Goal: Task Accomplishment & Management: Manage account settings

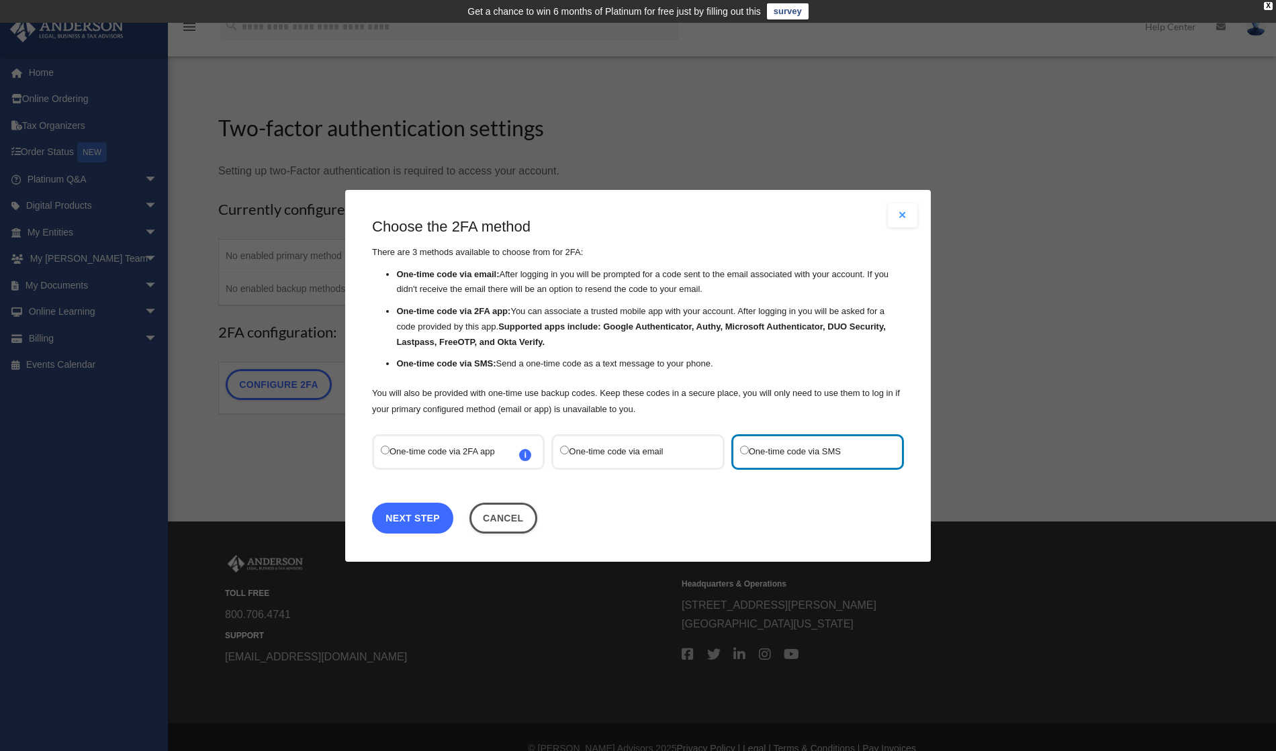
click at [424, 518] on link "Next Step" at bounding box center [412, 517] width 81 height 31
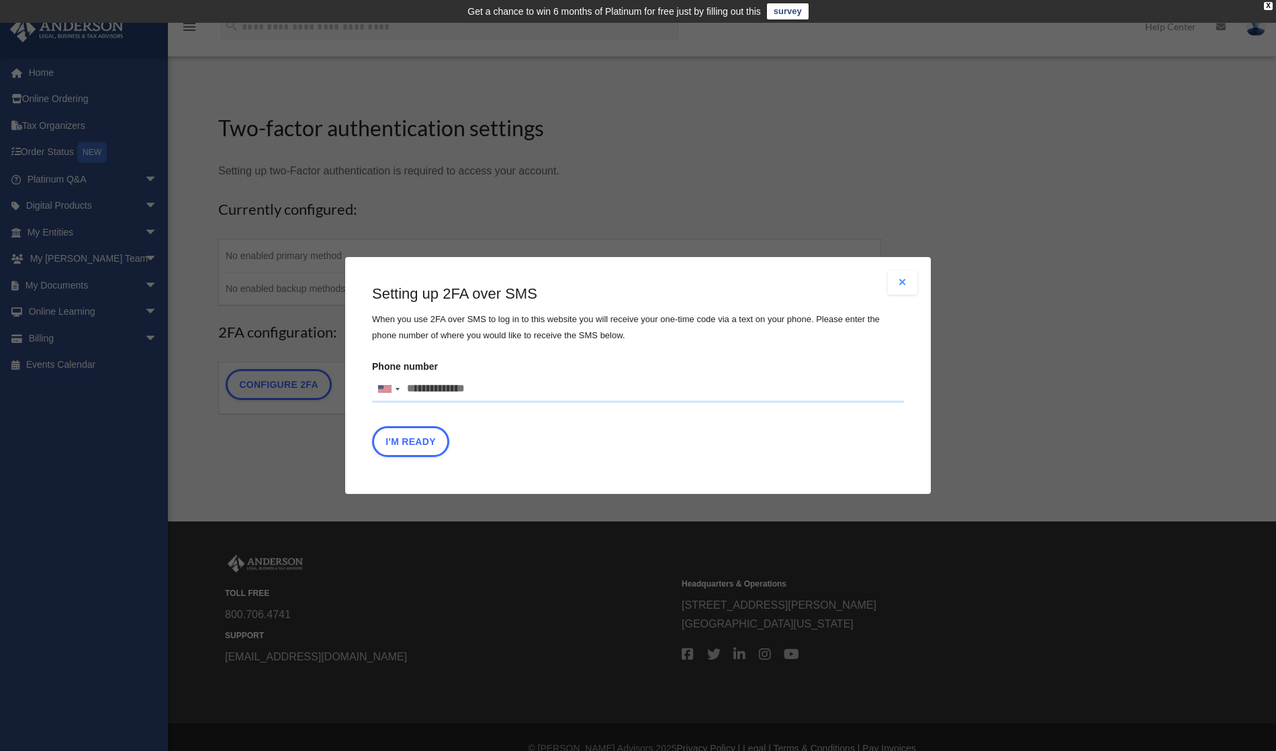
click at [502, 391] on input "Phone number [GEOGRAPHIC_DATA] +1 [GEOGRAPHIC_DATA] +44 [GEOGRAPHIC_DATA] (‫[GE…" at bounding box center [638, 389] width 532 height 27
type input "**********"
type button "I'm Ready"
click at [413, 437] on button "I'm Ready" at bounding box center [410, 441] width 77 height 31
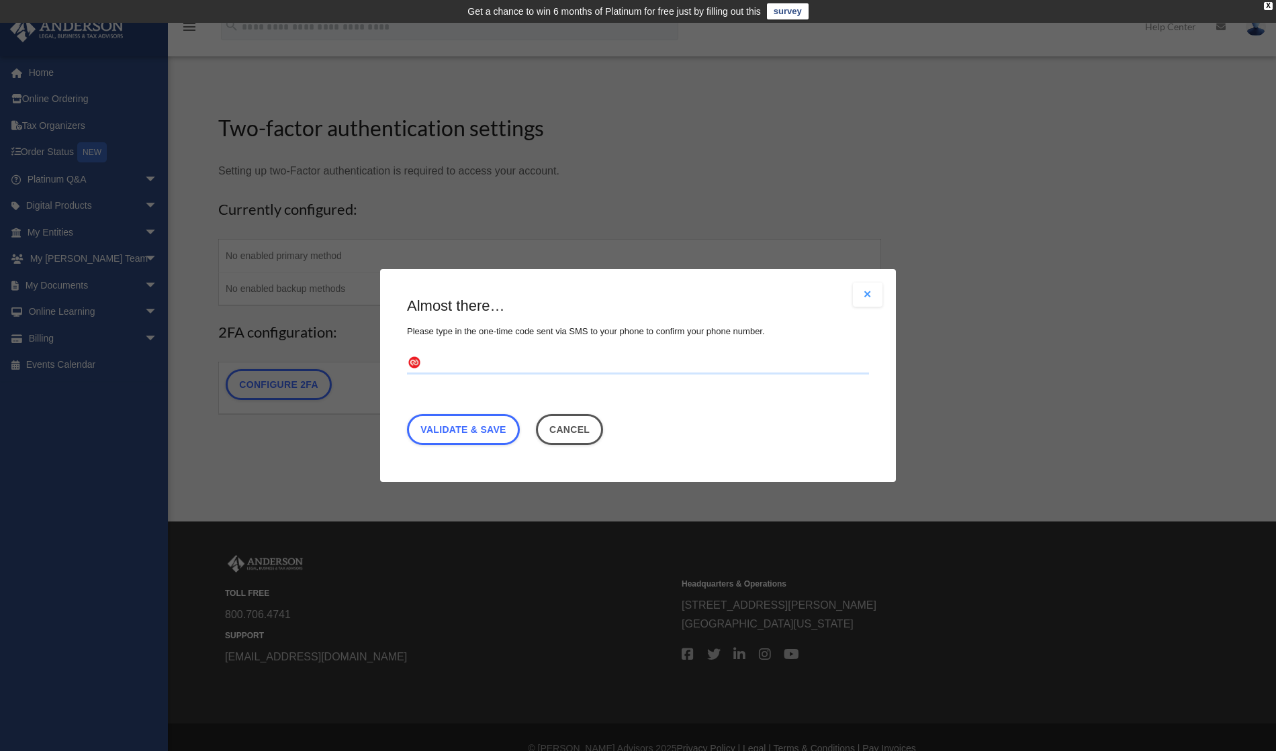
click at [488, 365] on input "text" at bounding box center [638, 363] width 462 height 21
type input "******"
click at [480, 427] on link "Validate & Save" at bounding box center [463, 429] width 113 height 31
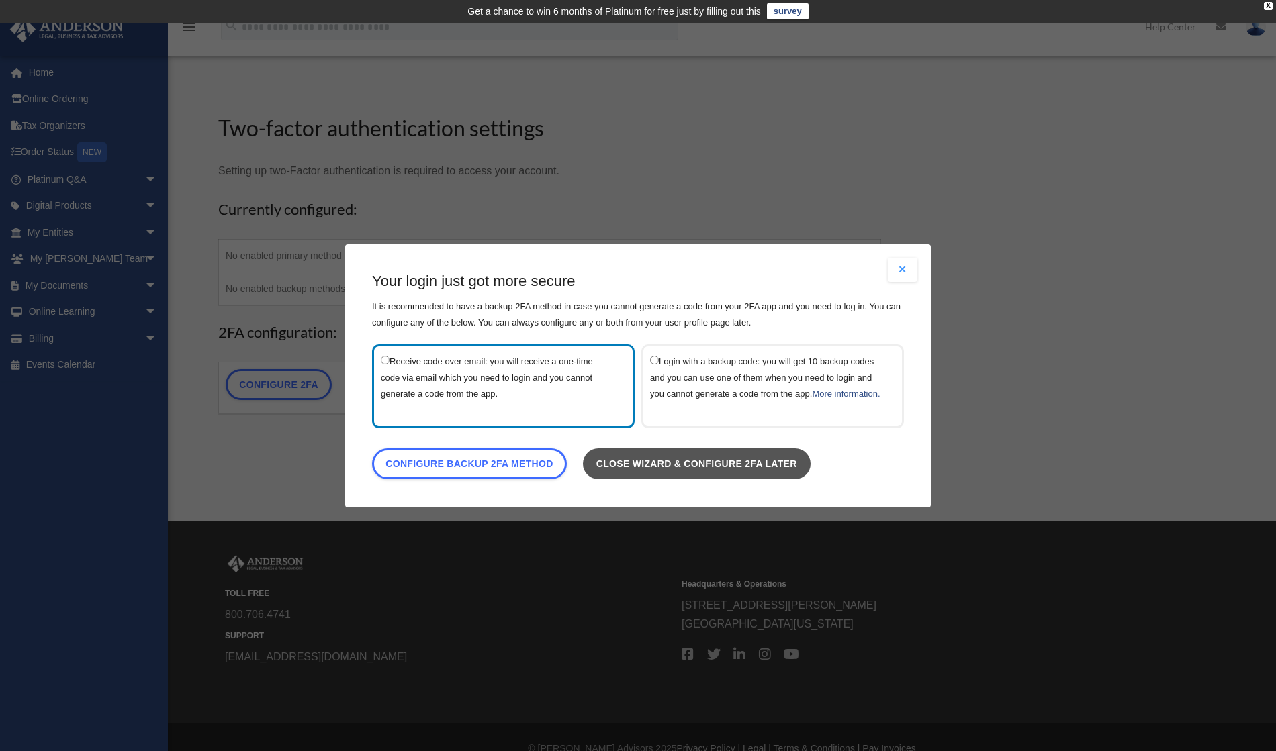
click at [675, 473] on link "Close wizard & configure 2FA later" at bounding box center [697, 463] width 228 height 31
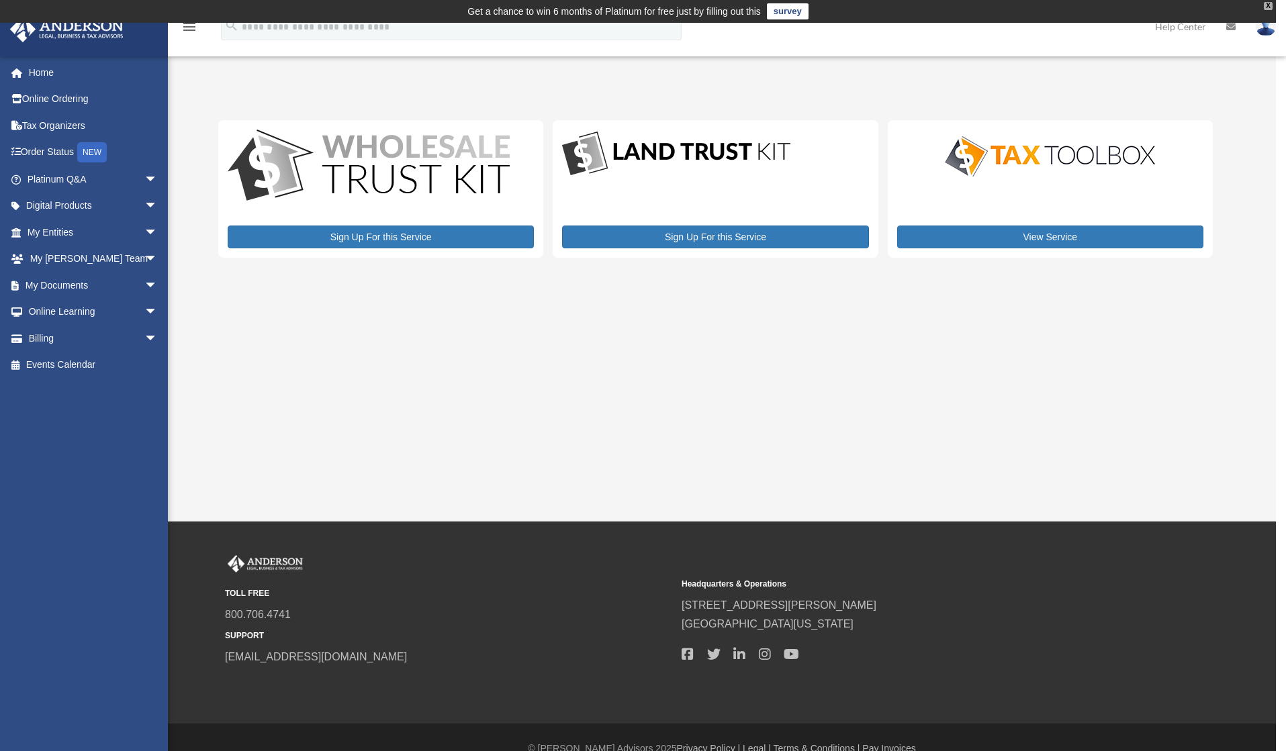
click at [1267, 3] on div "X" at bounding box center [1268, 6] width 9 height 8
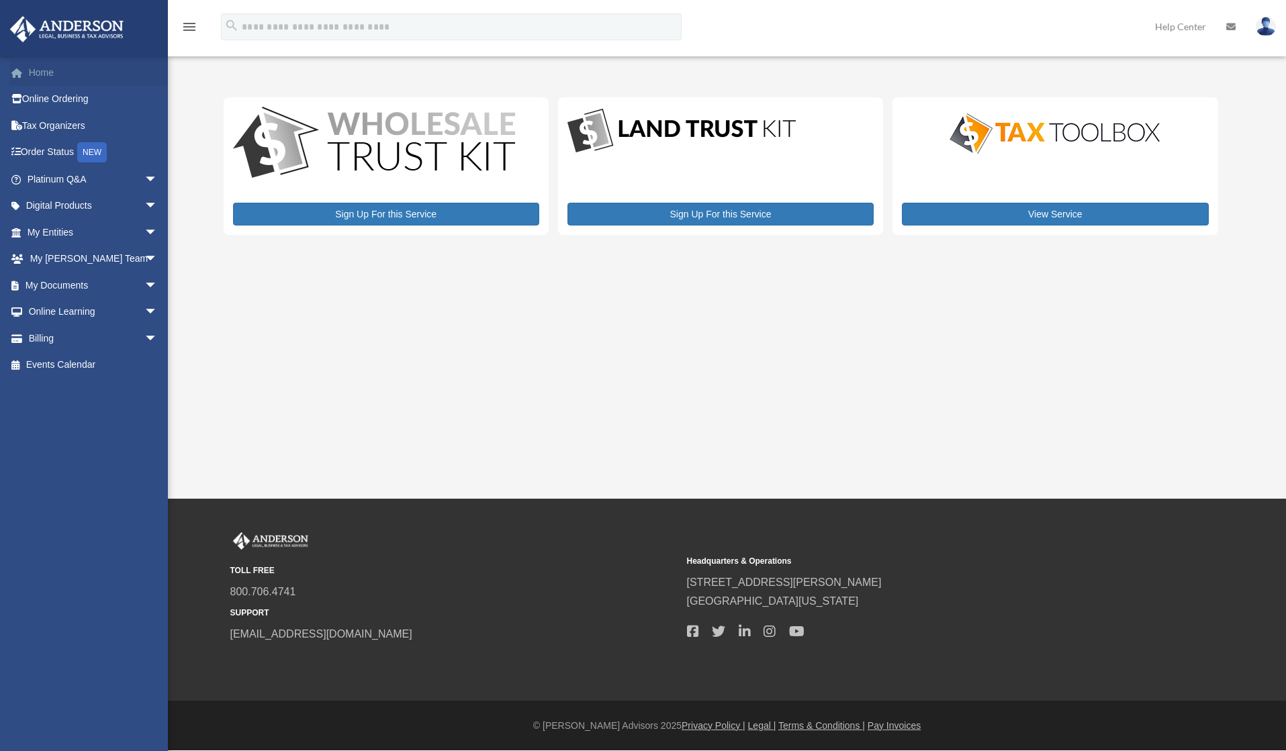
click at [54, 74] on link "Home" at bounding box center [93, 72] width 169 height 27
click at [54, 95] on link "Online Ordering" at bounding box center [93, 99] width 169 height 27
click at [56, 122] on link "Tax Organizers" at bounding box center [93, 125] width 169 height 27
click at [61, 154] on link "Order Status NEW" at bounding box center [93, 153] width 169 height 28
